Goal: Task Accomplishment & Management: Manage account settings

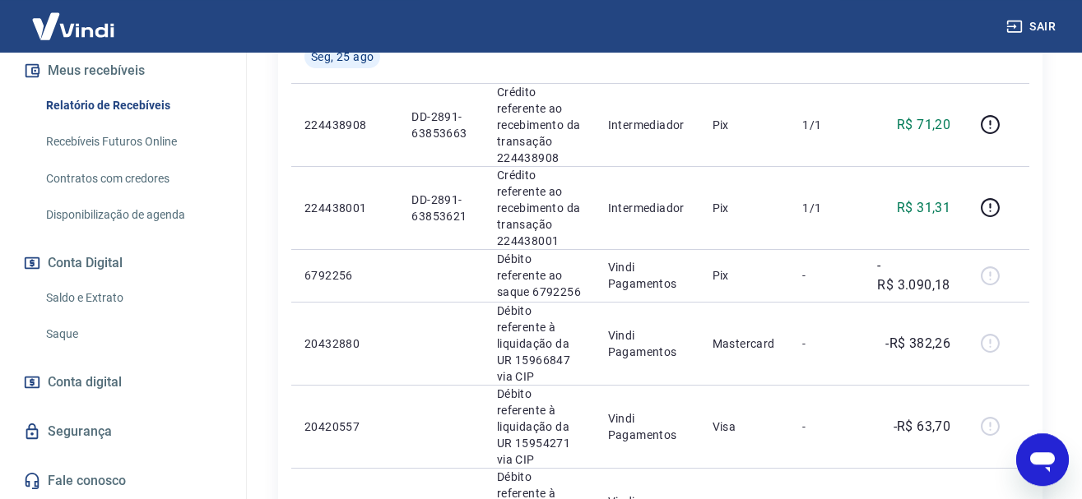
scroll to position [336, 0]
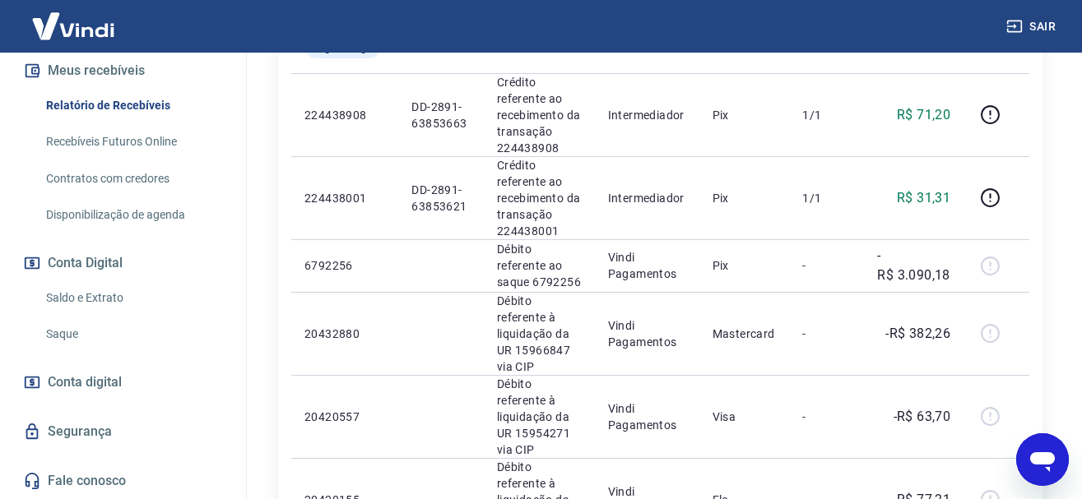
click at [95, 293] on link "Saldo e Extrato" at bounding box center [132, 298] width 187 height 34
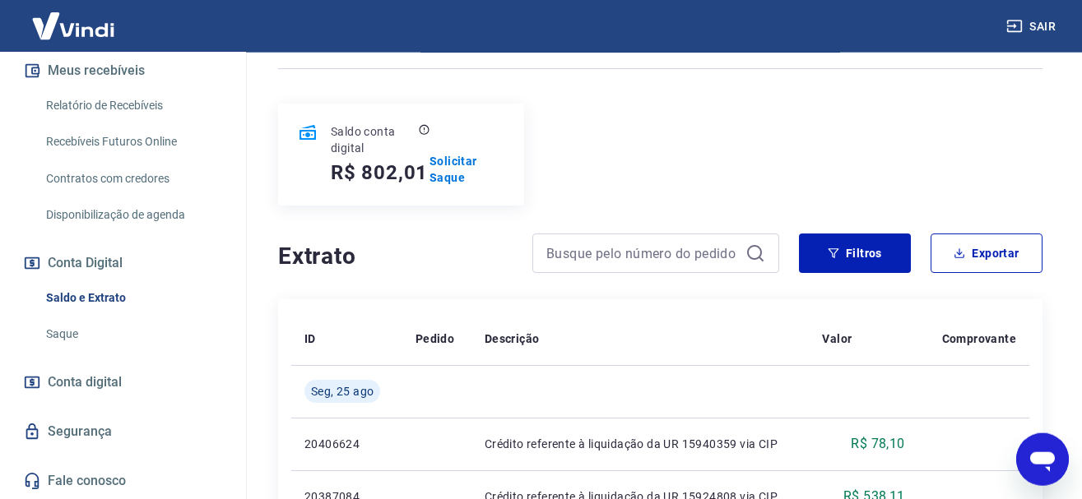
scroll to position [84, 0]
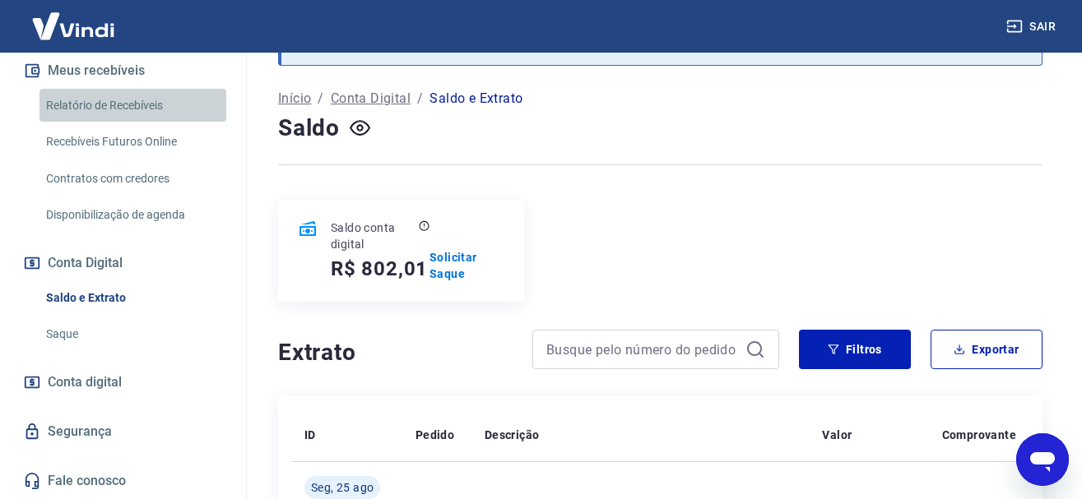
click at [114, 104] on link "Relatório de Recebíveis" at bounding box center [132, 106] width 187 height 34
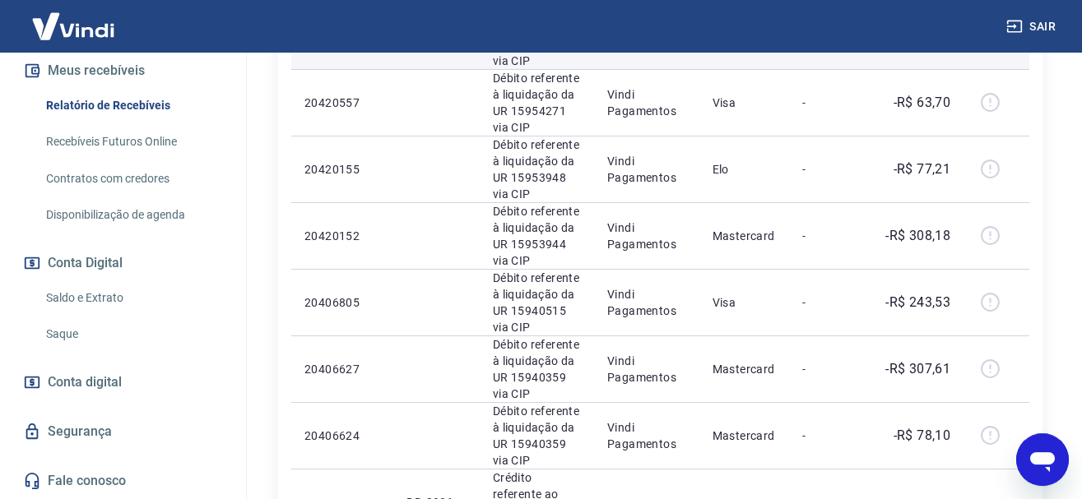
scroll to position [918, 0]
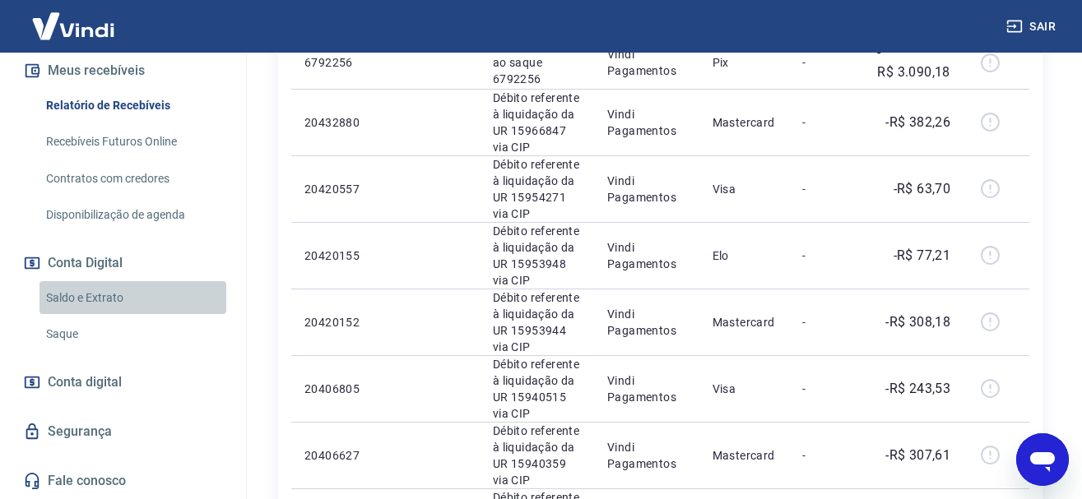
click at [110, 299] on link "Saldo e Extrato" at bounding box center [132, 298] width 187 height 34
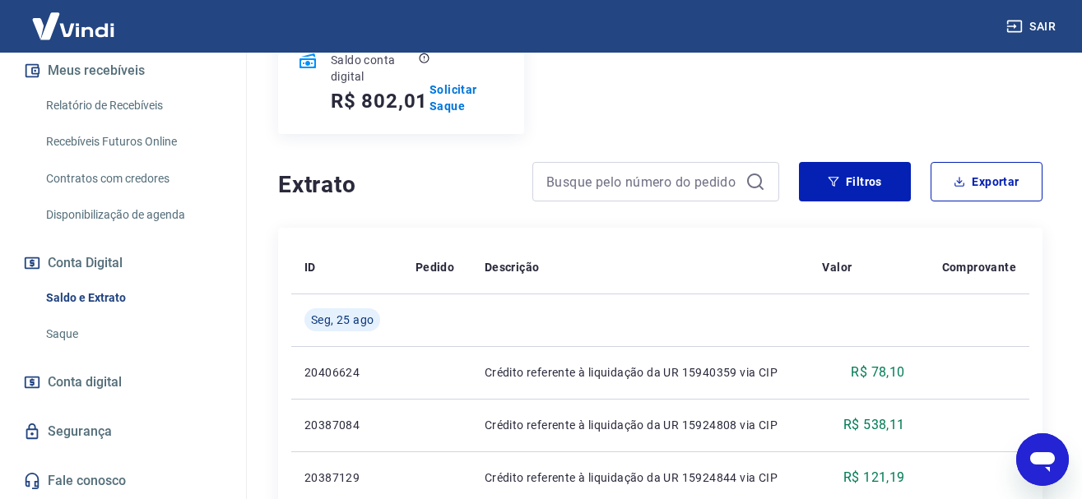
scroll to position [168, 0]
